Goal: Information Seeking & Learning: Get advice/opinions

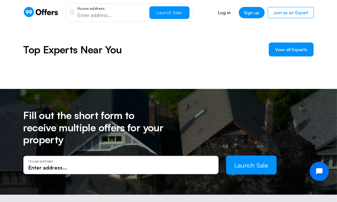
scroll to position [464, 0]
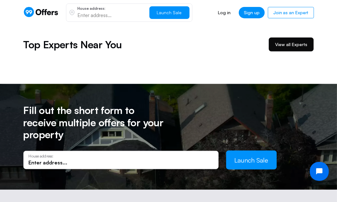
click at [285, 46] on span "View all Experts" at bounding box center [291, 44] width 32 height 6
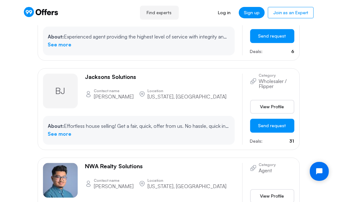
scroll to position [5752, 0]
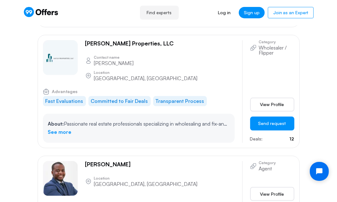
scroll to position [10279, 0]
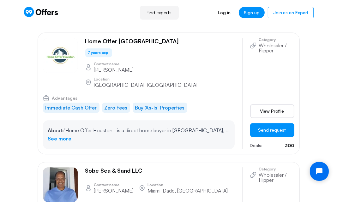
click at [45, 11] on icon at bounding box center [43, 12] width 5 height 6
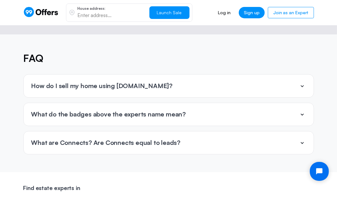
scroll to position [1457, 0]
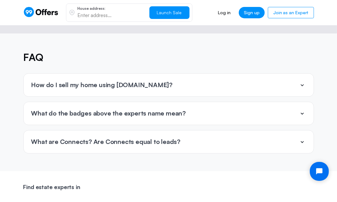
click at [302, 81] on icon at bounding box center [302, 85] width 8 height 8
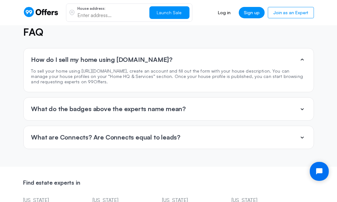
scroll to position [1482, 0]
click at [304, 105] on icon at bounding box center [302, 109] width 8 height 8
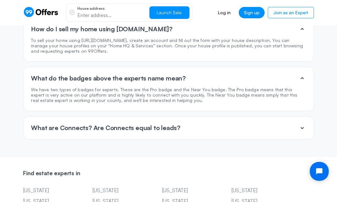
scroll to position [1512, 0]
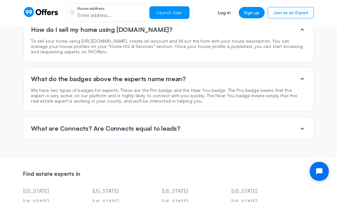
click at [274, 132] on section "FAQ How do I sell my home using [DOMAIN_NAME]? To sell your home using [URL][DO…" at bounding box center [168, 68] width 337 height 180
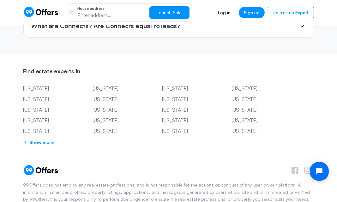
scroll to position [1615, 0]
click at [258, 116] on link "[US_STATE]" at bounding box center [257, 120] width 51 height 8
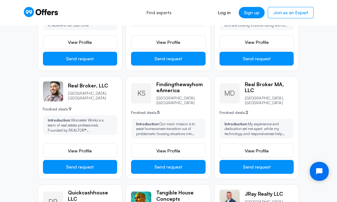
scroll to position [219, 0]
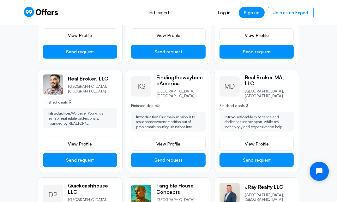
drag, startPoint x: 0, startPoint y: 0, endPoint x: 292, endPoint y: 123, distance: 316.6
click at [292, 123] on div "Introduction: My experience and dedication set me apart, while my technology an…" at bounding box center [257, 122] width 75 height 20
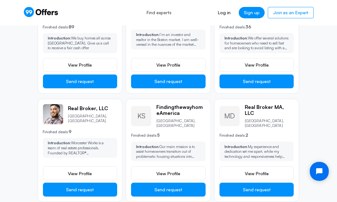
scroll to position [189, 0]
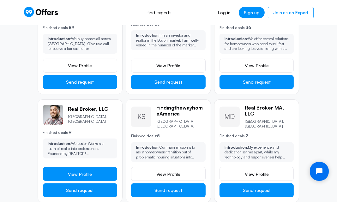
click at [82, 171] on span "View Profile" at bounding box center [80, 174] width 24 height 6
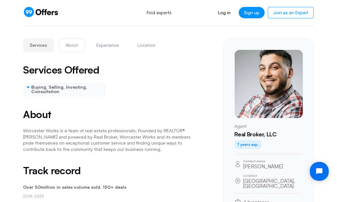
click at [75, 45] on button "About" at bounding box center [72, 45] width 26 height 14
click at [108, 44] on button "Experience" at bounding box center [108, 45] width 36 height 14
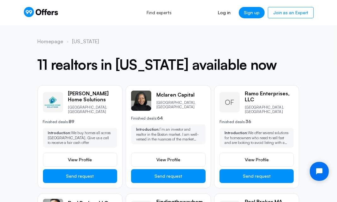
scroll to position [94, 0]
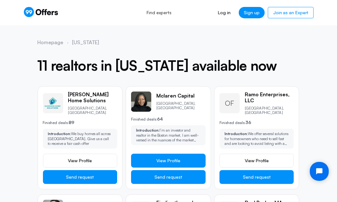
click at [178, 158] on span "View Profile" at bounding box center [168, 161] width 24 height 6
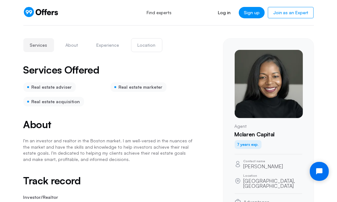
click at [147, 45] on button "Location" at bounding box center [146, 45] width 31 height 14
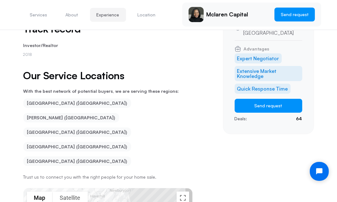
scroll to position [149, 0]
